Goal: Task Accomplishment & Management: Manage account settings

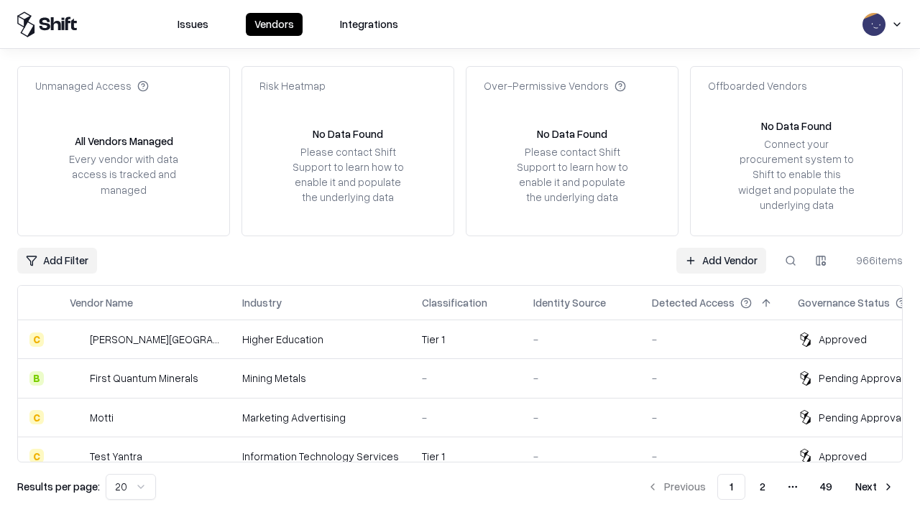
click at [721, 260] on link "Add Vendor" at bounding box center [721, 261] width 90 height 26
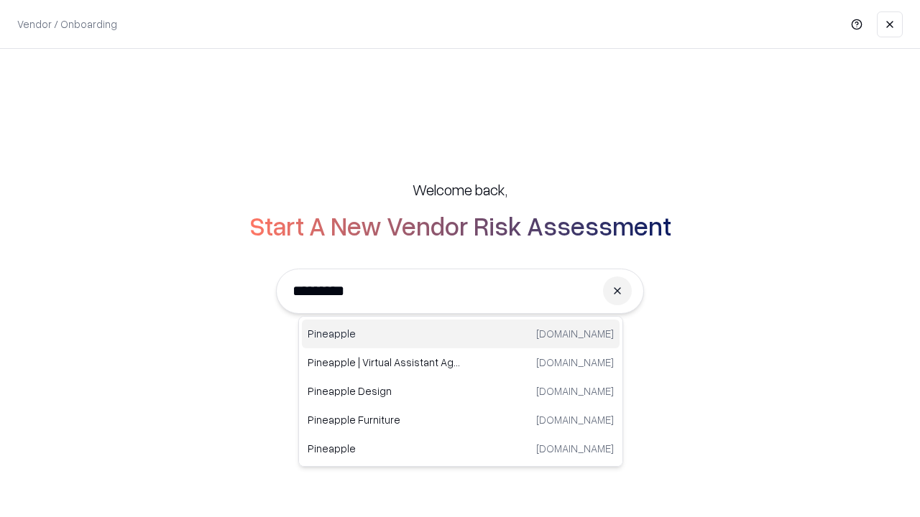
click at [461, 334] on div "Pineapple [DOMAIN_NAME]" at bounding box center [461, 334] width 318 height 29
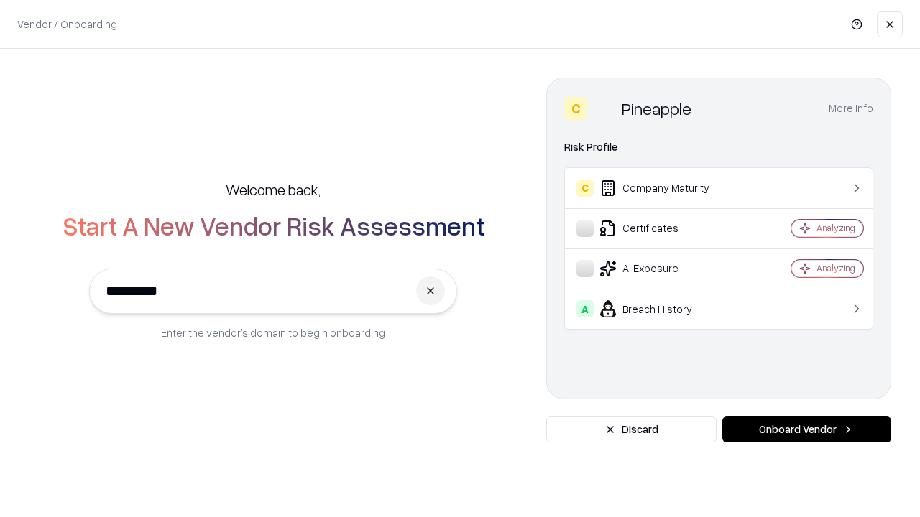
type input "*********"
click at [806, 430] on button "Onboard Vendor" at bounding box center [806, 430] width 169 height 26
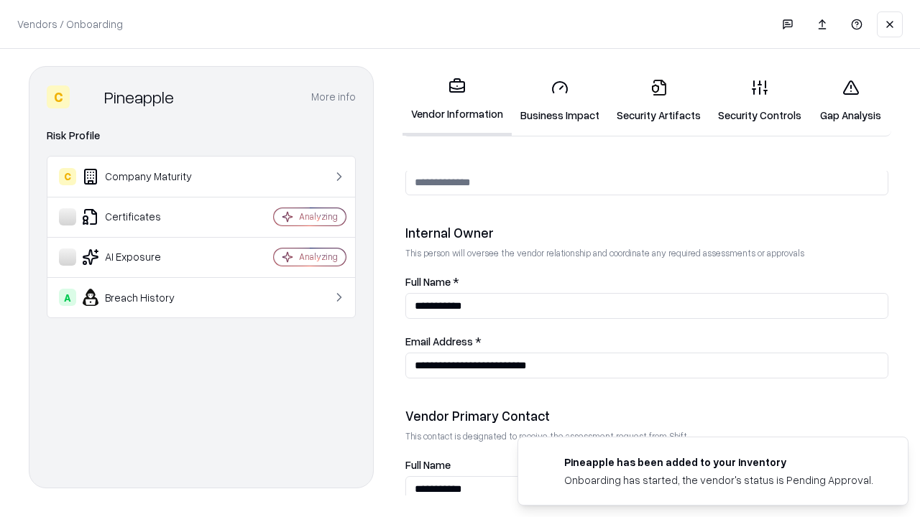
scroll to position [745, 0]
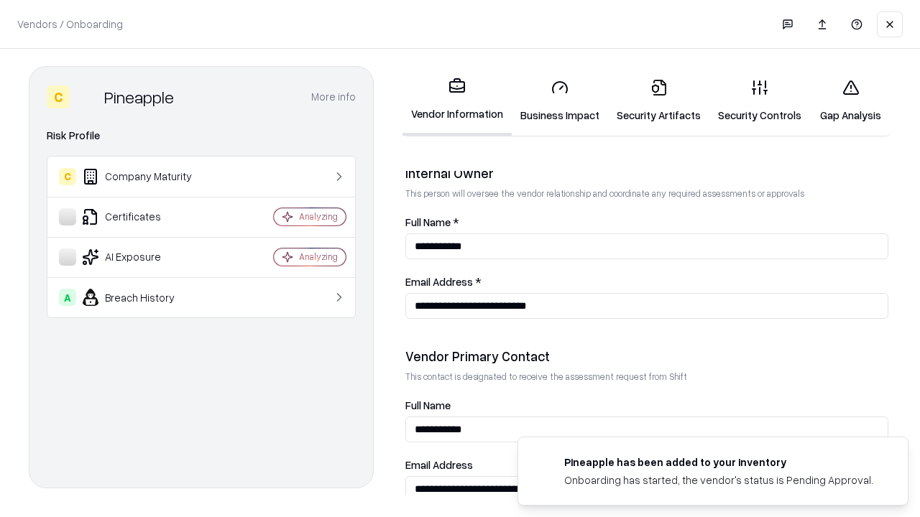
click at [658, 101] on link "Security Artifacts" at bounding box center [658, 101] width 101 height 67
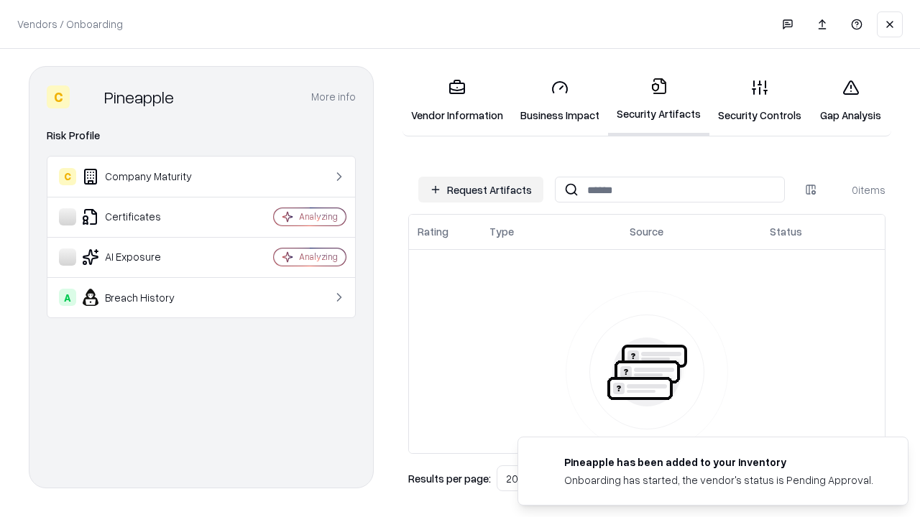
click at [481, 190] on button "Request Artifacts" at bounding box center [480, 190] width 125 height 26
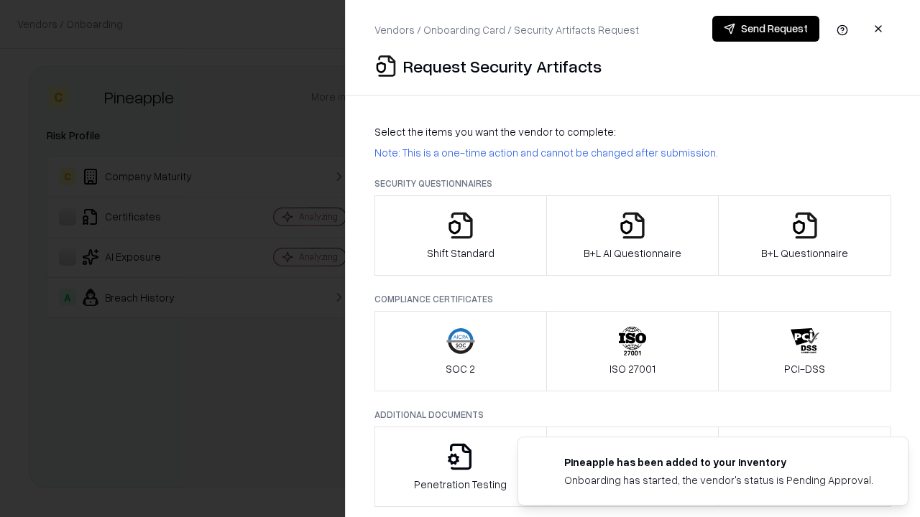
click at [804, 236] on icon "button" at bounding box center [805, 225] width 29 height 29
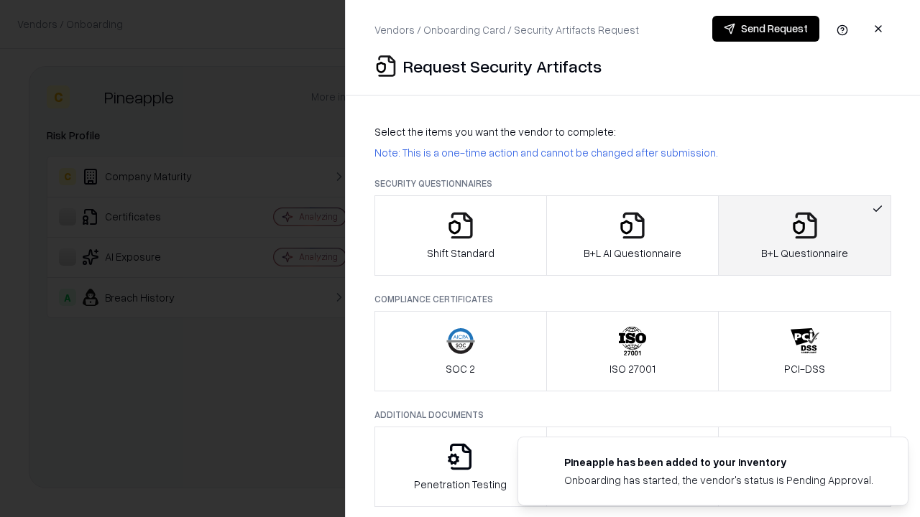
click at [632, 236] on icon "button" at bounding box center [632, 225] width 29 height 29
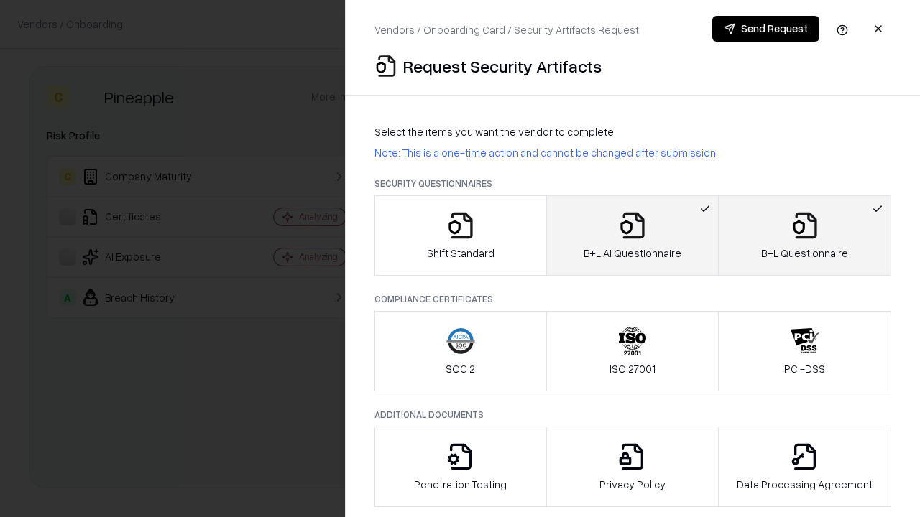
click at [765, 29] on button "Send Request" at bounding box center [765, 29] width 107 height 26
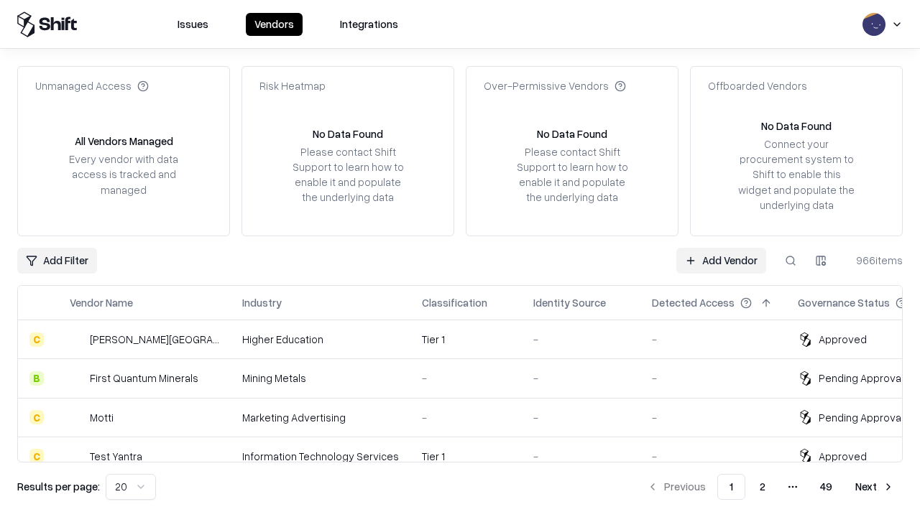
click at [791, 260] on button at bounding box center [791, 261] width 26 height 26
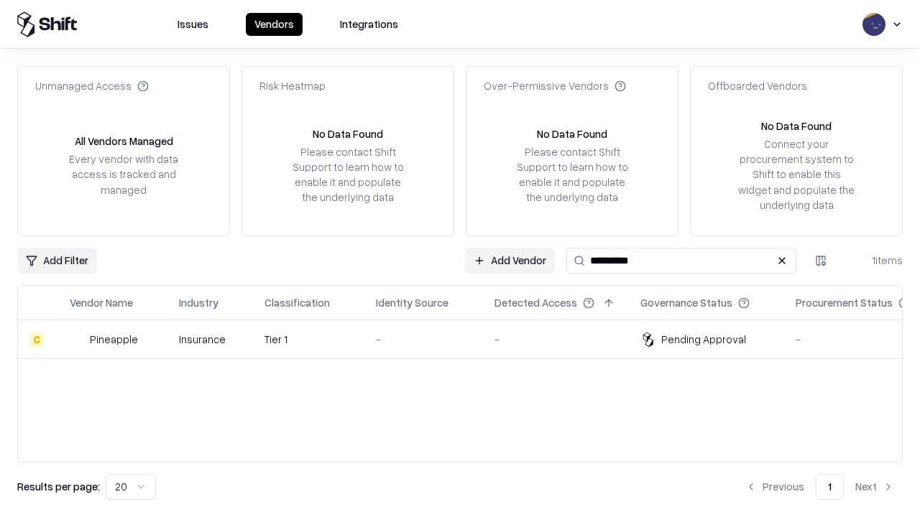
type input "*********"
click at [469, 339] on div "-" at bounding box center [424, 339] width 96 height 15
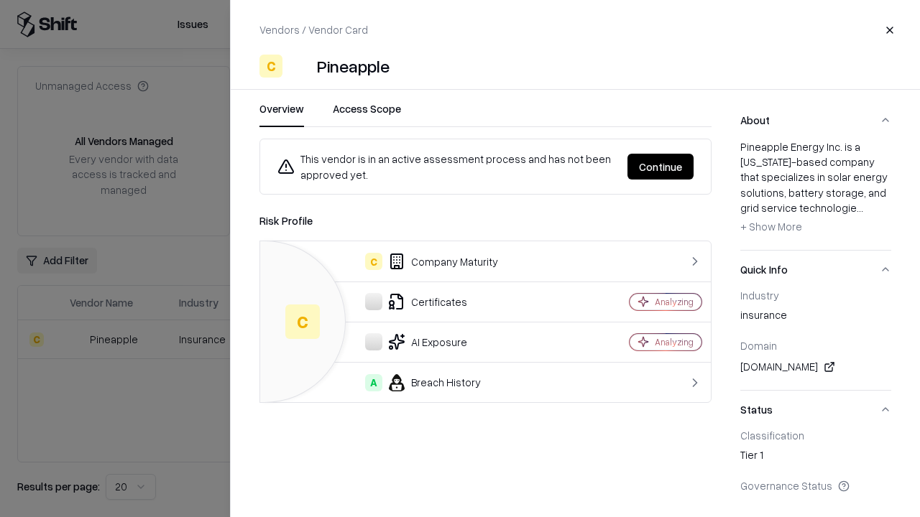
click at [661, 167] on button "Continue" at bounding box center [660, 167] width 66 height 26
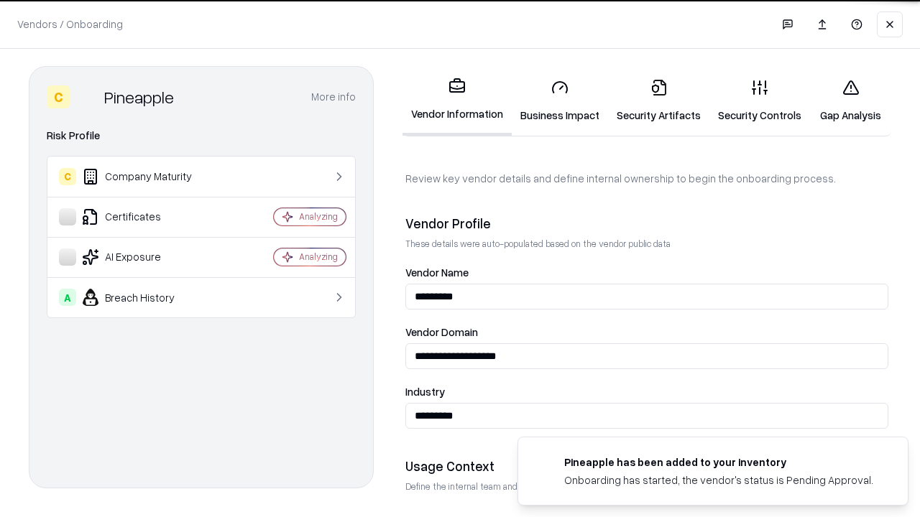
click at [658, 101] on link "Security Artifacts" at bounding box center [658, 101] width 101 height 67
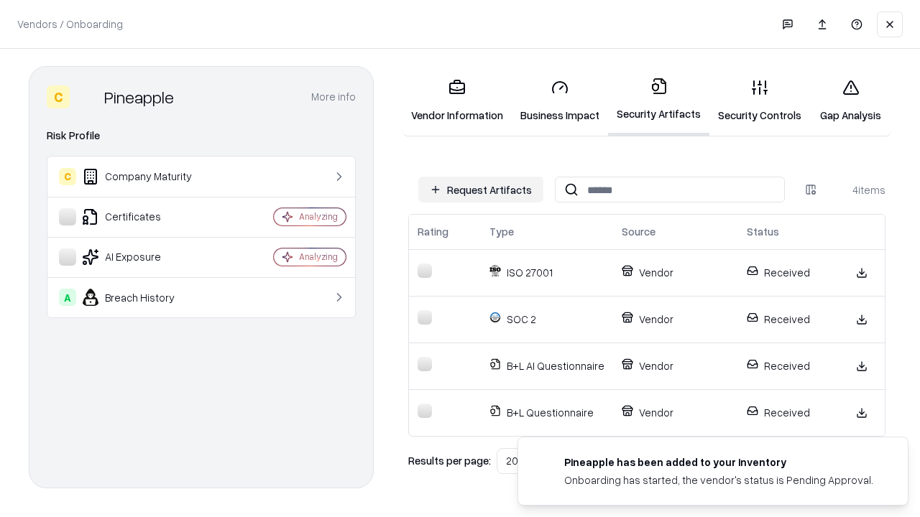
click at [850, 101] on link "Gap Analysis" at bounding box center [850, 101] width 81 height 67
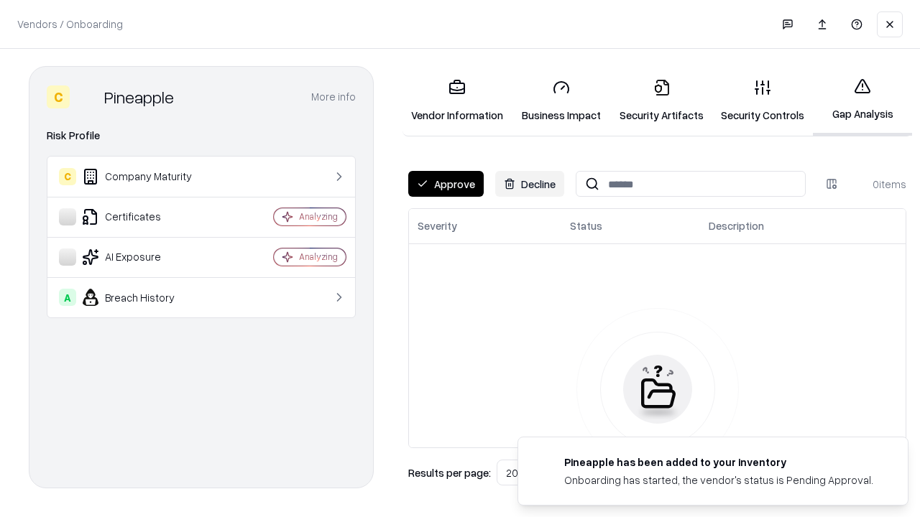
click at [446, 184] on button "Approve" at bounding box center [445, 184] width 75 height 26
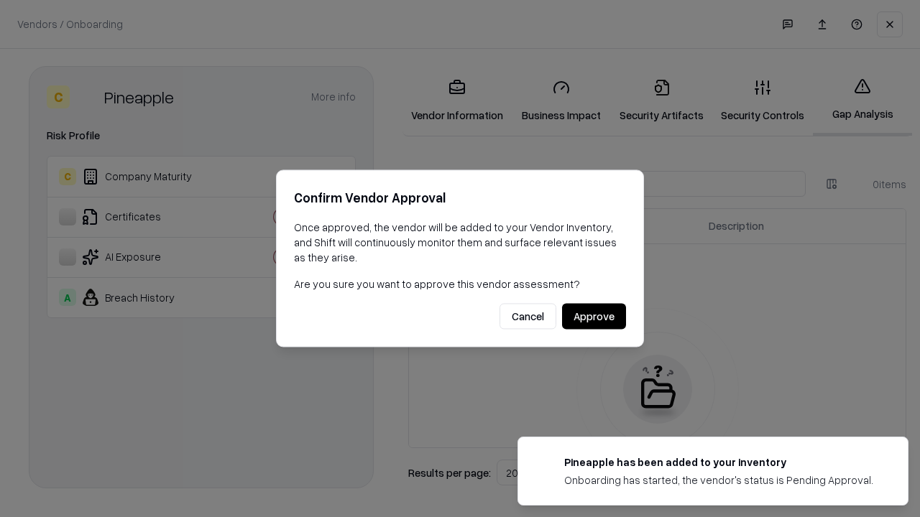
click at [594, 316] on button "Approve" at bounding box center [594, 317] width 64 height 26
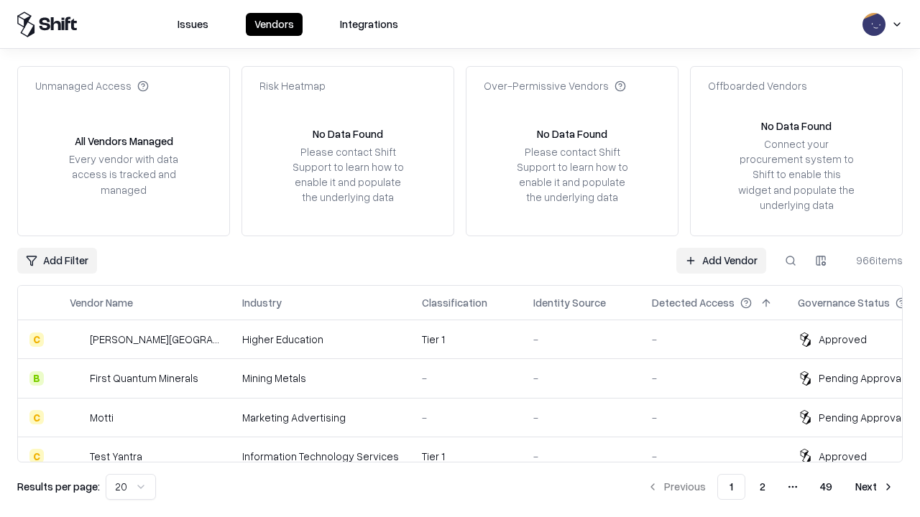
type input "*********"
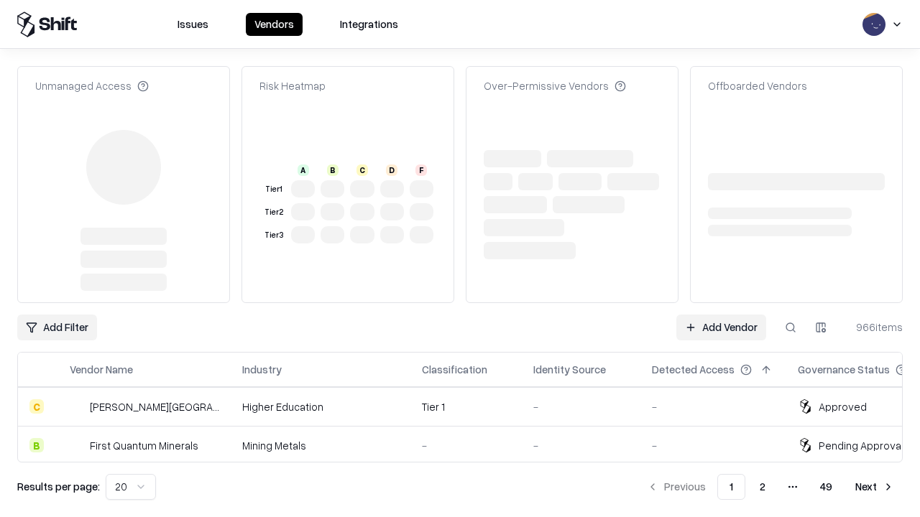
click at [721, 315] on link "Add Vendor" at bounding box center [721, 328] width 90 height 26
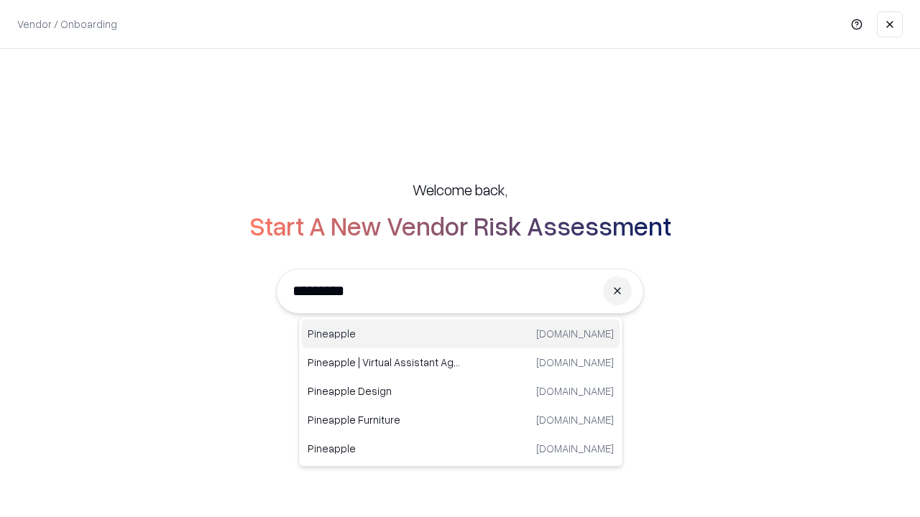
click at [461, 334] on div "Pineapple [DOMAIN_NAME]" at bounding box center [461, 334] width 318 height 29
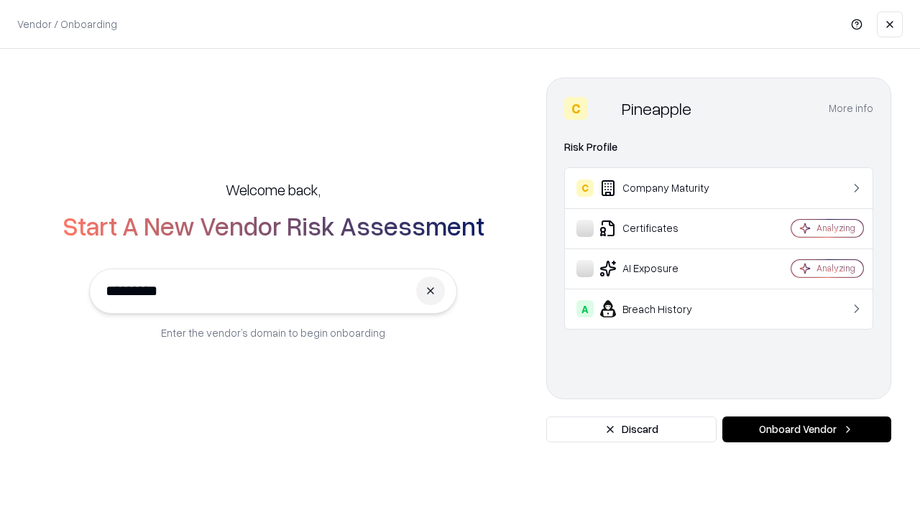
type input "*********"
click at [806, 430] on button "Onboard Vendor" at bounding box center [806, 430] width 169 height 26
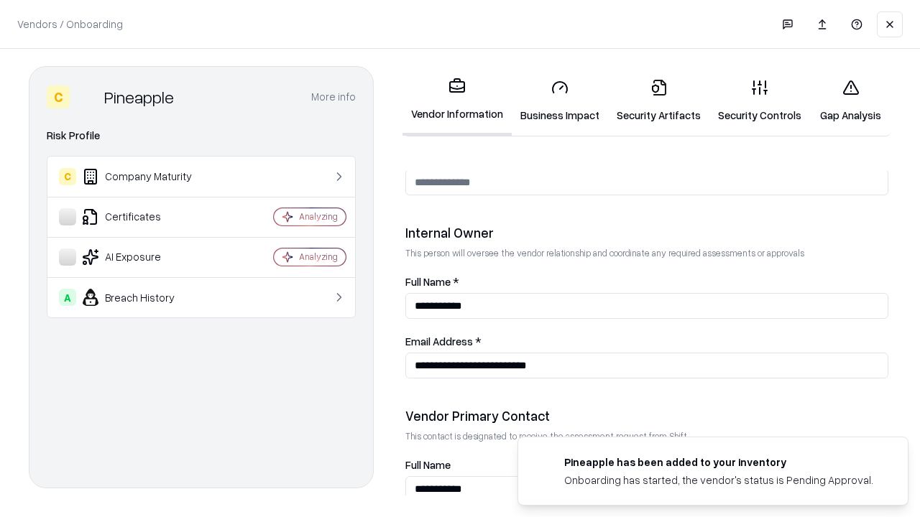
scroll to position [745, 0]
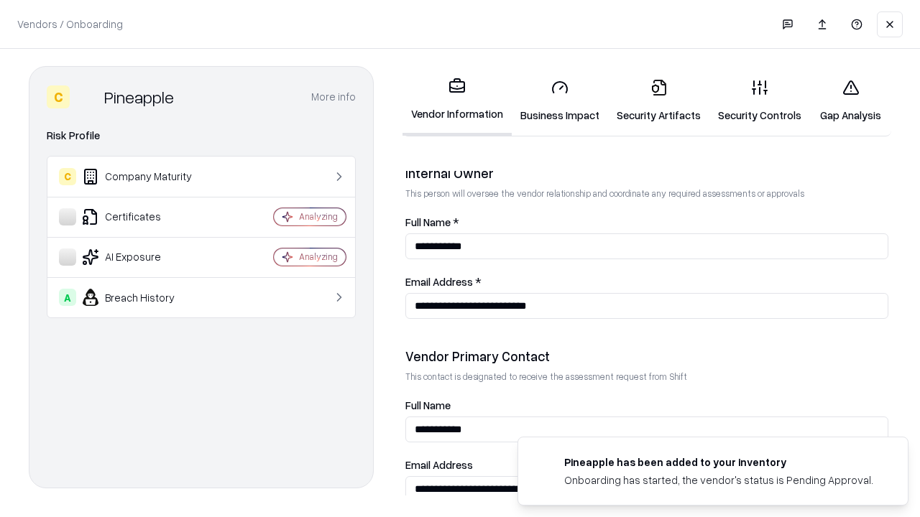
click at [850, 101] on link "Gap Analysis" at bounding box center [850, 101] width 81 height 67
